Goal: Download file/media

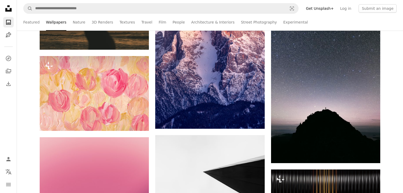
scroll to position [2535, 0]
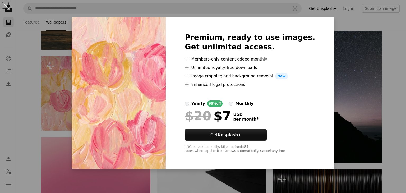
click at [340, 53] on div "An X shape Premium, ready to use images. Get unlimited access. A plus sign Memb…" at bounding box center [203, 96] width 406 height 193
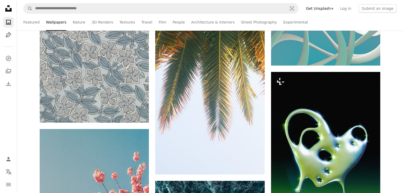
scroll to position [4951, 0]
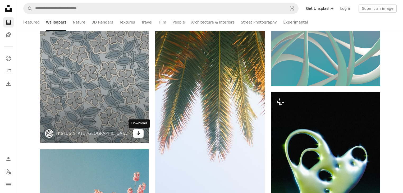
click at [142, 135] on link "Arrow pointing down" at bounding box center [138, 133] width 11 height 8
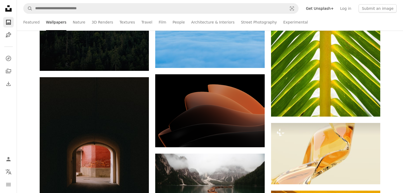
scroll to position [11565, 0]
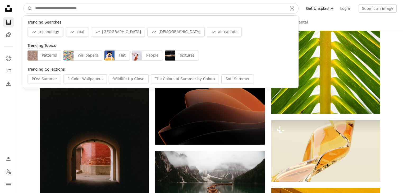
click at [106, 8] on input "Find visuals sitewide" at bounding box center [159, 8] width 253 height 10
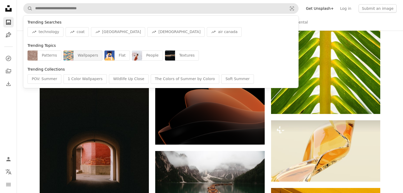
click at [81, 55] on div "Wallpapers" at bounding box center [88, 56] width 29 height 10
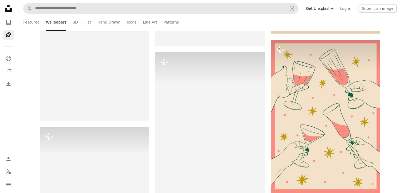
scroll to position [8946, 0]
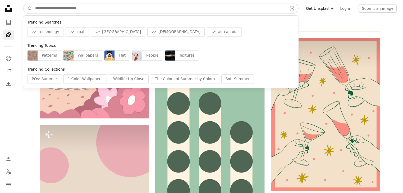
click at [74, 10] on input "Find visuals sitewide" at bounding box center [159, 8] width 253 height 10
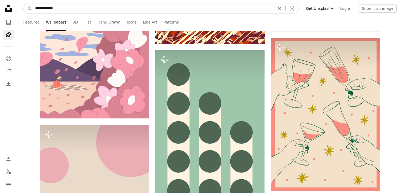
type input "**********"
click at [24, 3] on button "A magnifying glass" at bounding box center [28, 8] width 9 height 10
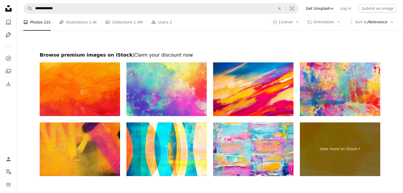
scroll to position [1017, 0]
